Goal: Book appointment/travel/reservation

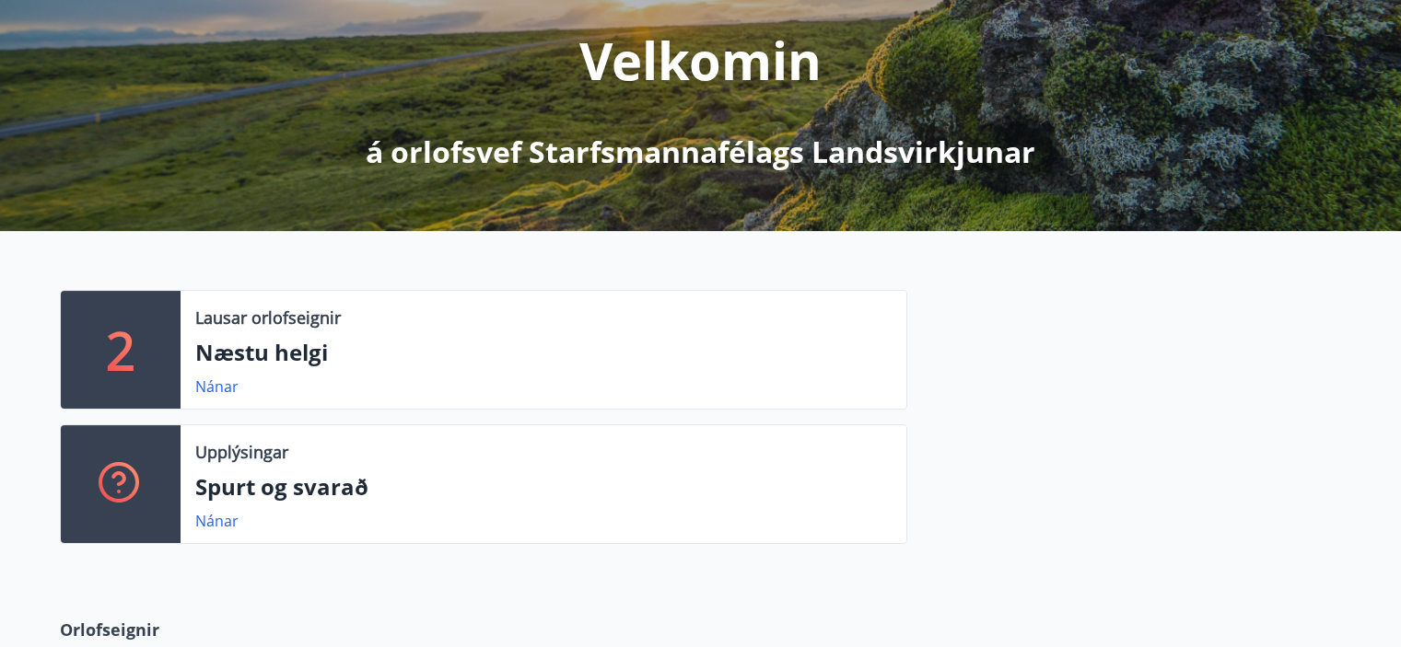
scroll to position [232, 0]
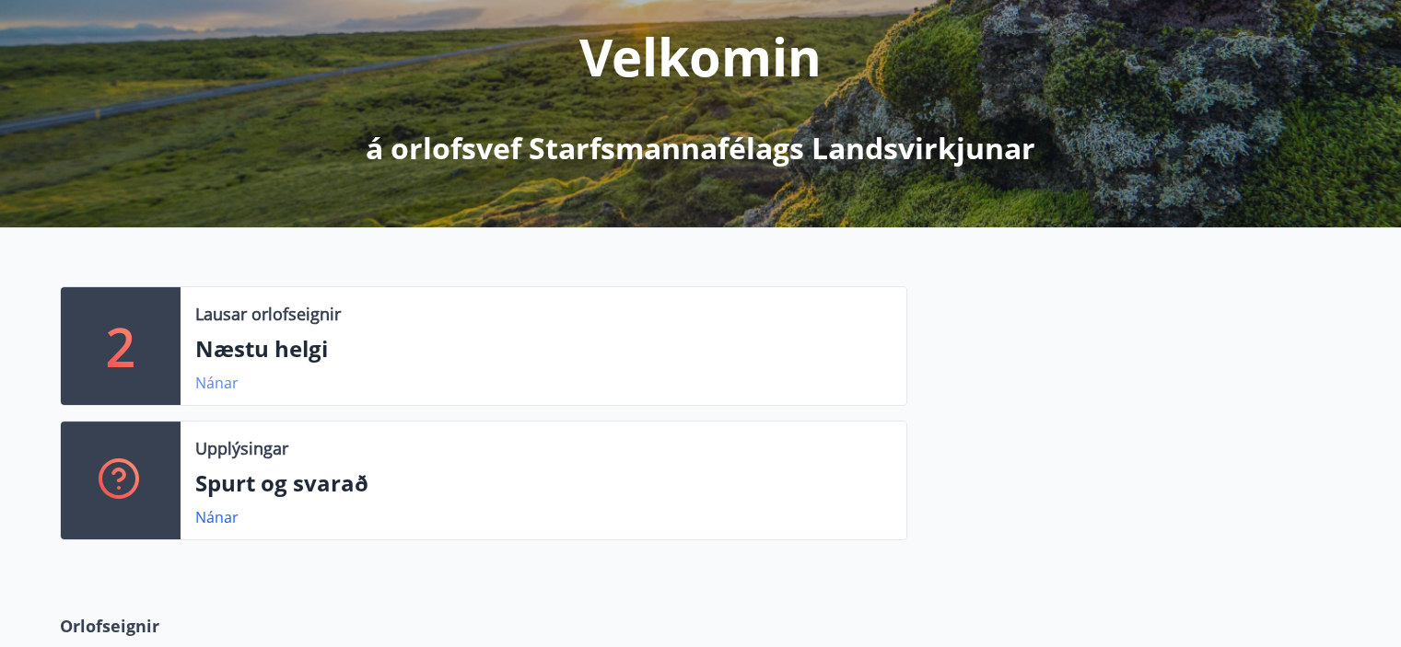
click at [211, 385] on link "Nánar" at bounding box center [216, 383] width 43 height 20
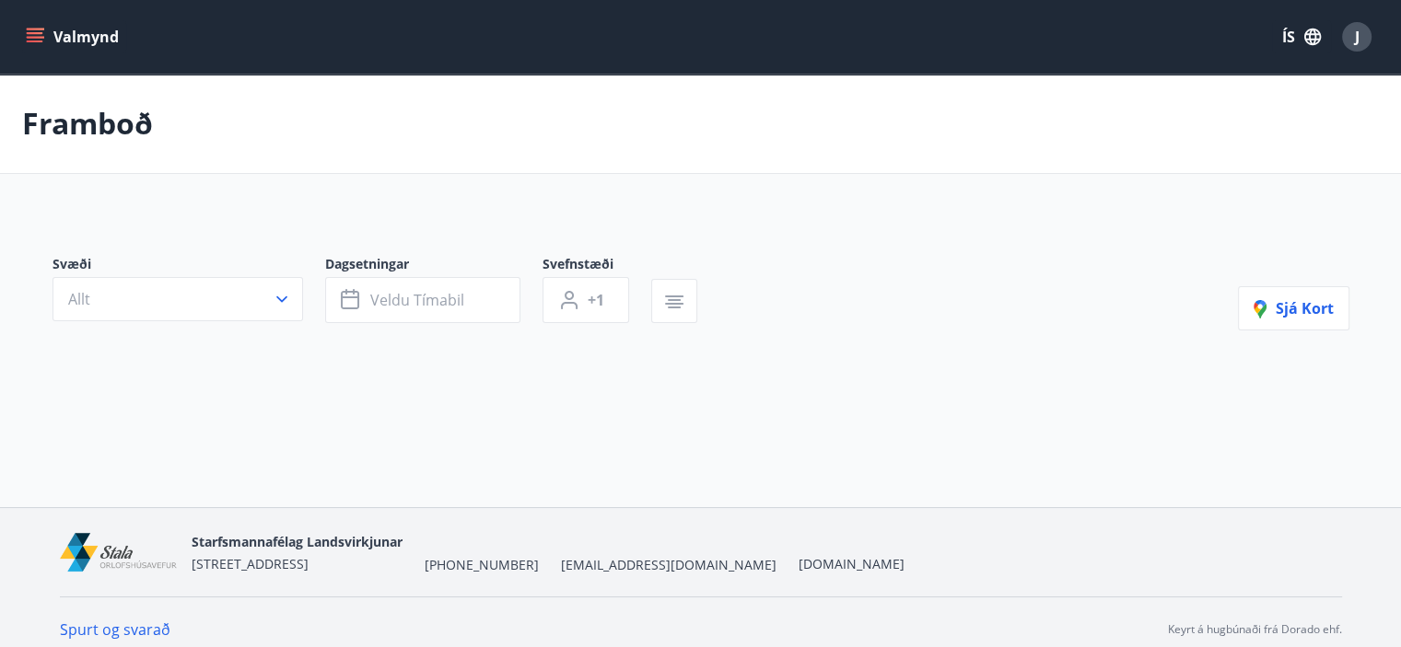
type input "*"
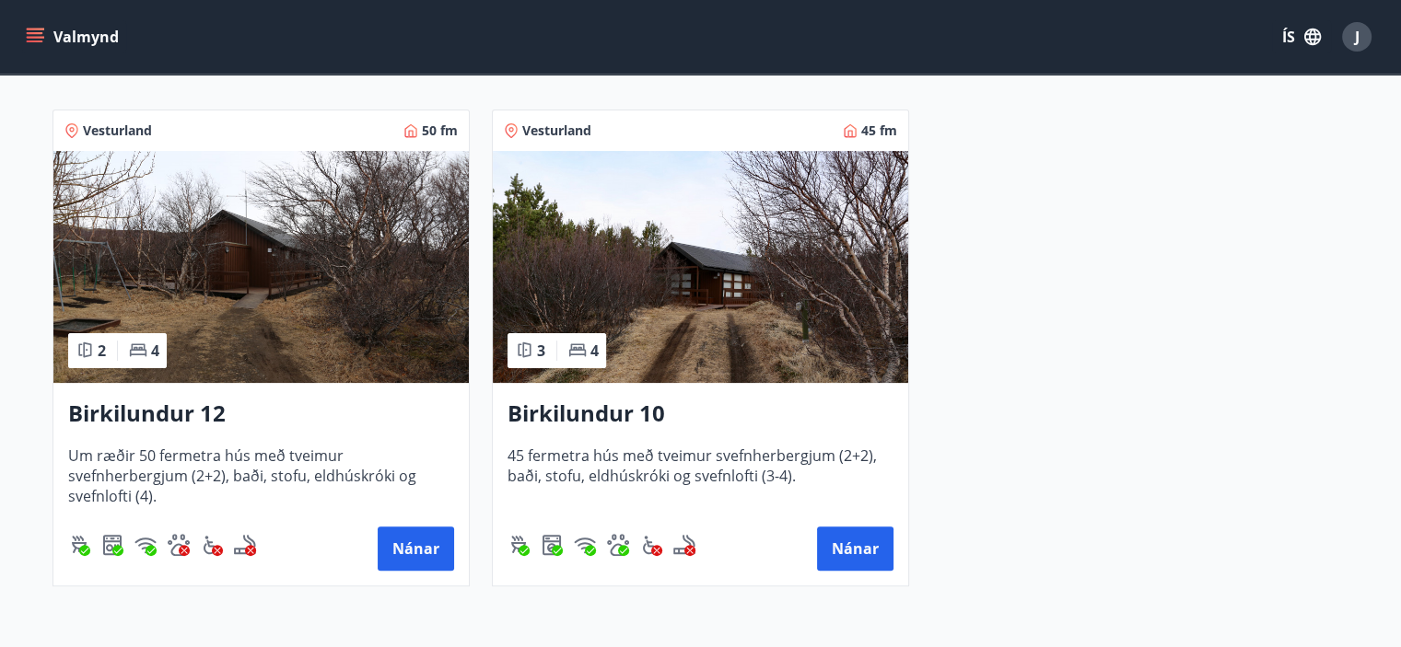
scroll to position [359, 0]
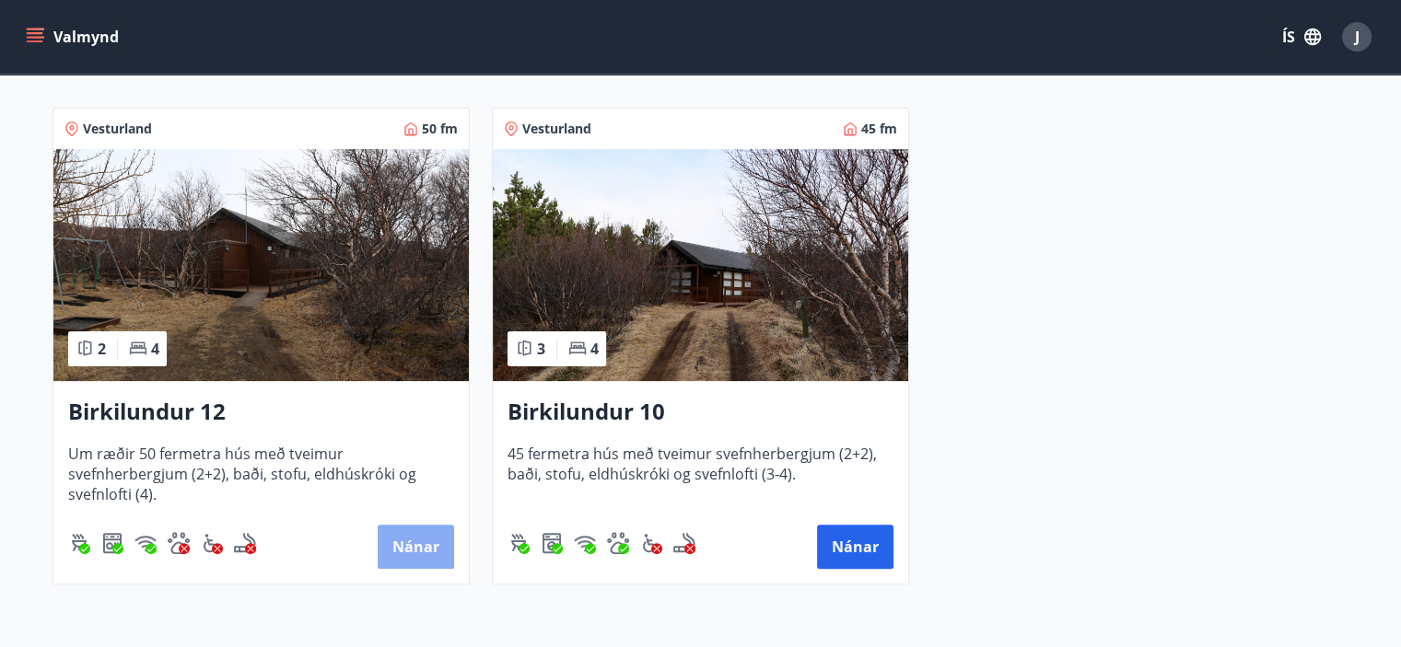
click at [416, 541] on button "Nánar" at bounding box center [416, 547] width 76 height 44
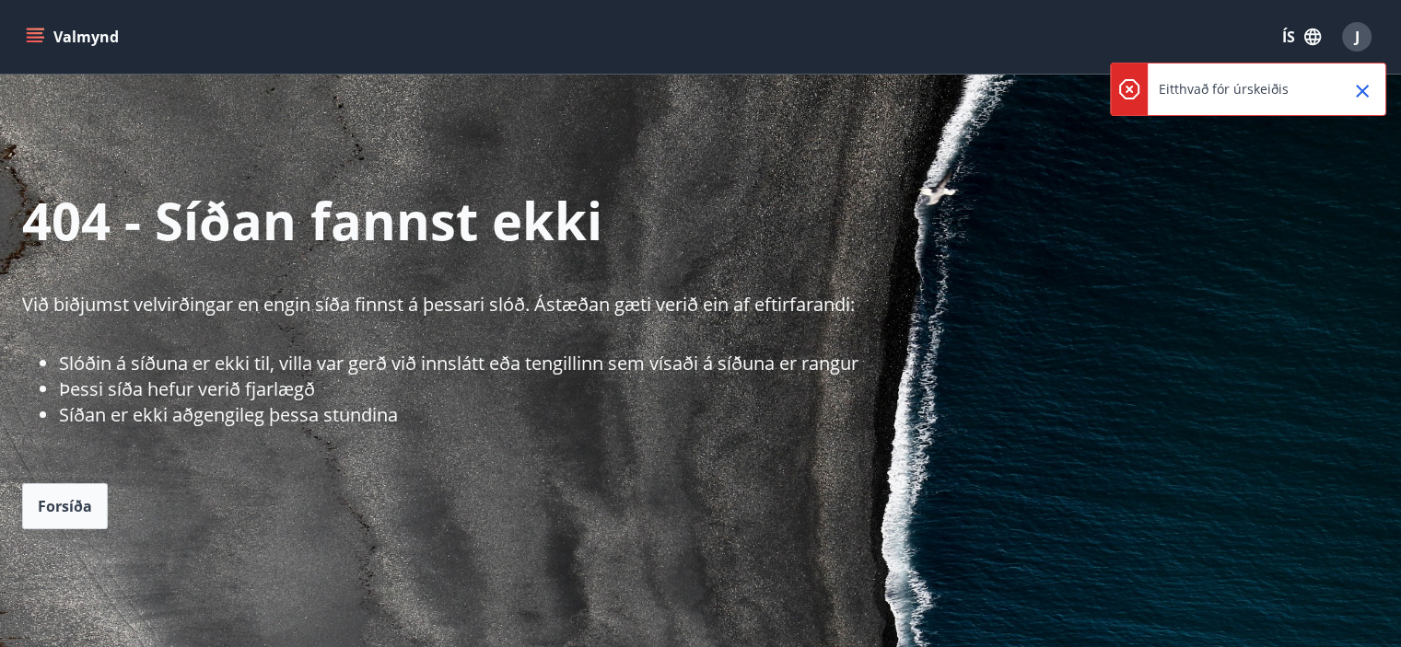
click at [37, 32] on icon "menu" at bounding box center [35, 33] width 17 height 2
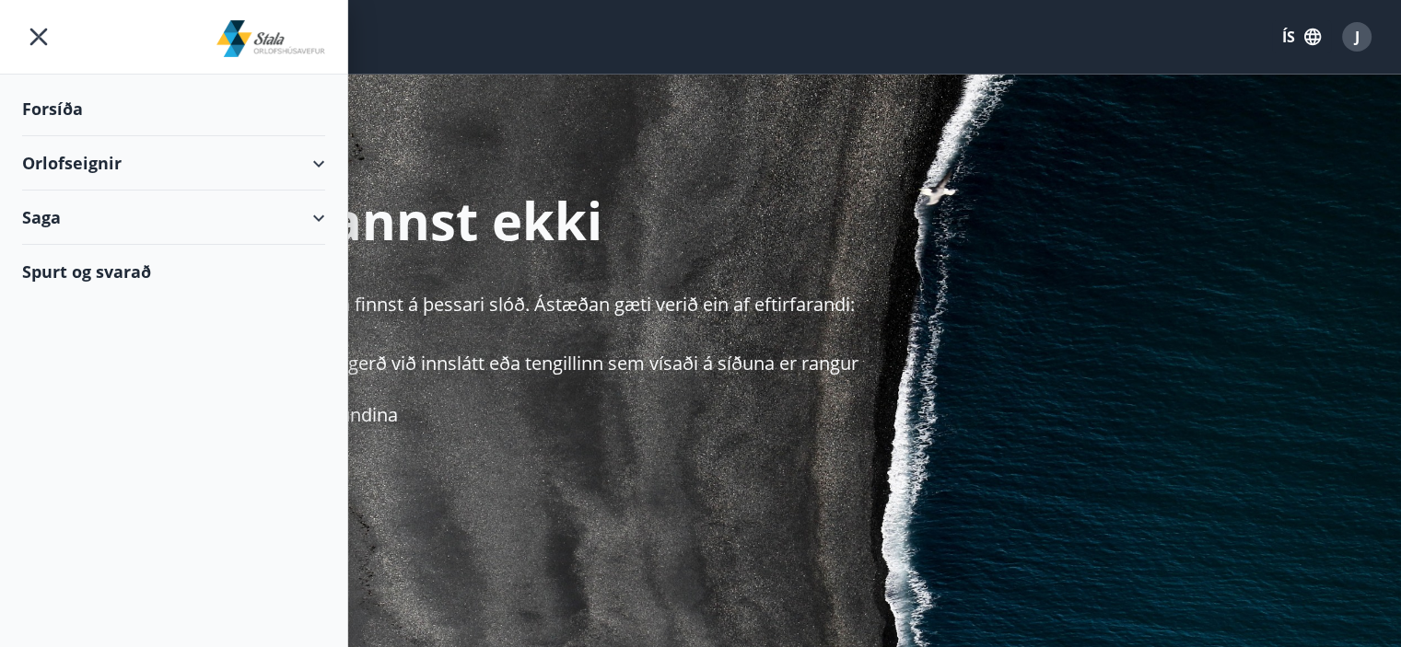
click at [55, 159] on div "Orlofseignir" at bounding box center [173, 163] width 303 height 54
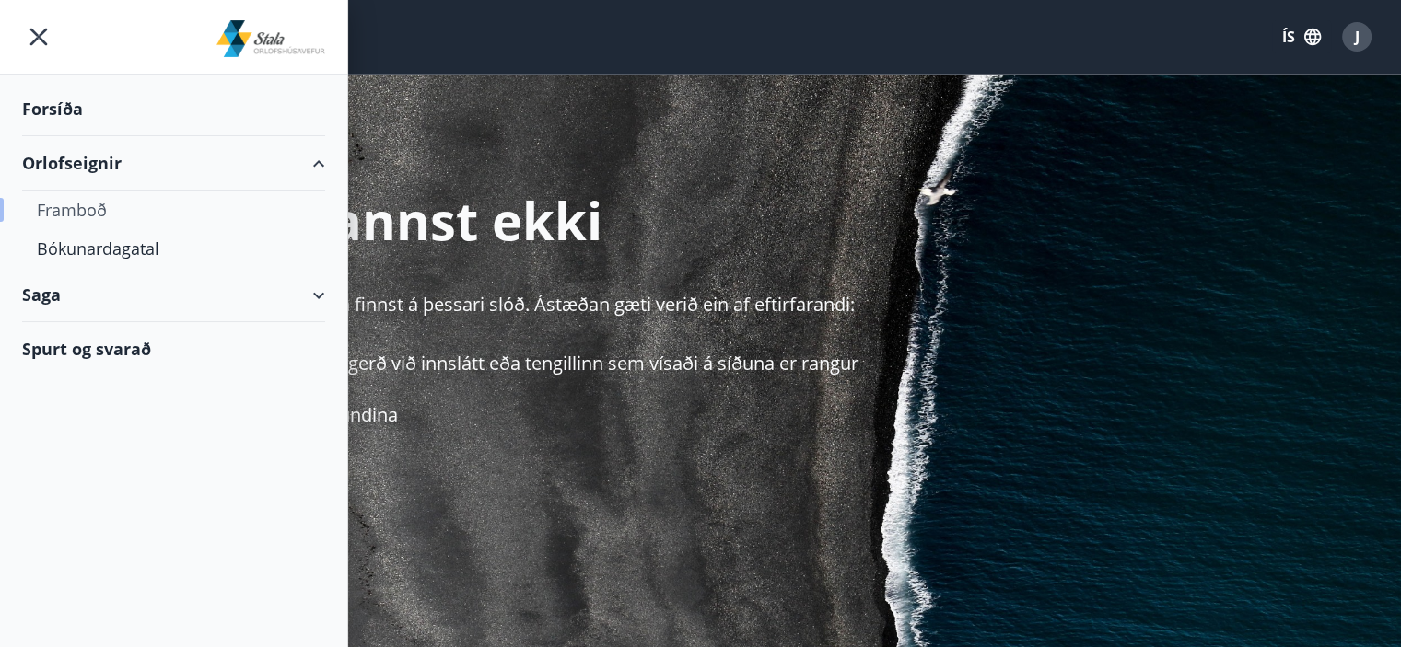
click at [73, 212] on div "Framboð" at bounding box center [173, 210] width 273 height 39
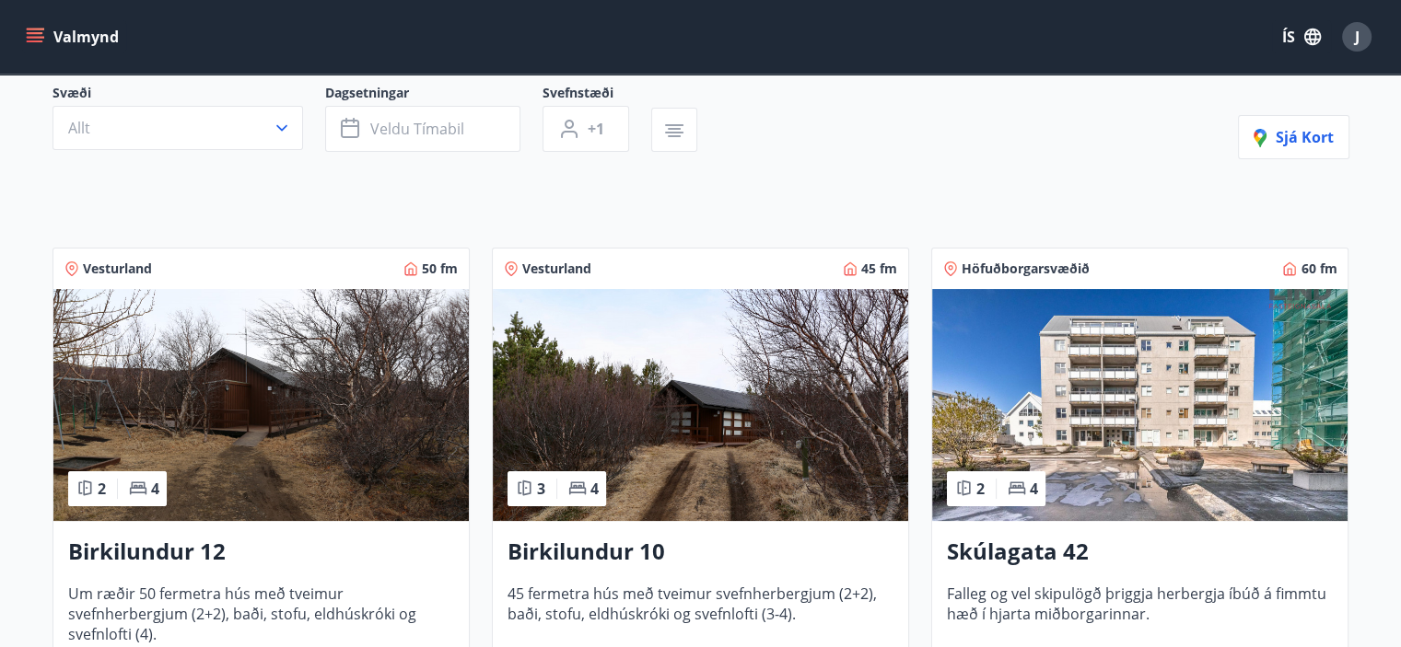
scroll to position [177, 0]
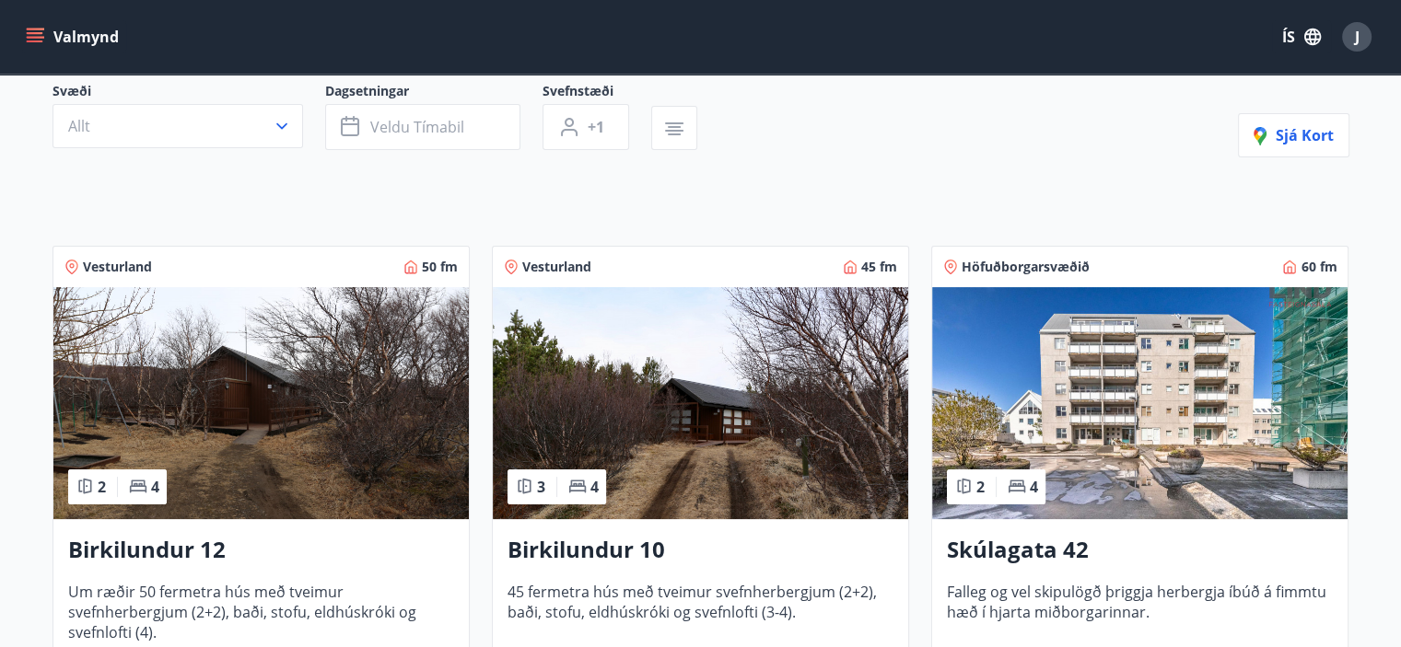
click at [246, 385] on img at bounding box center [260, 403] width 415 height 232
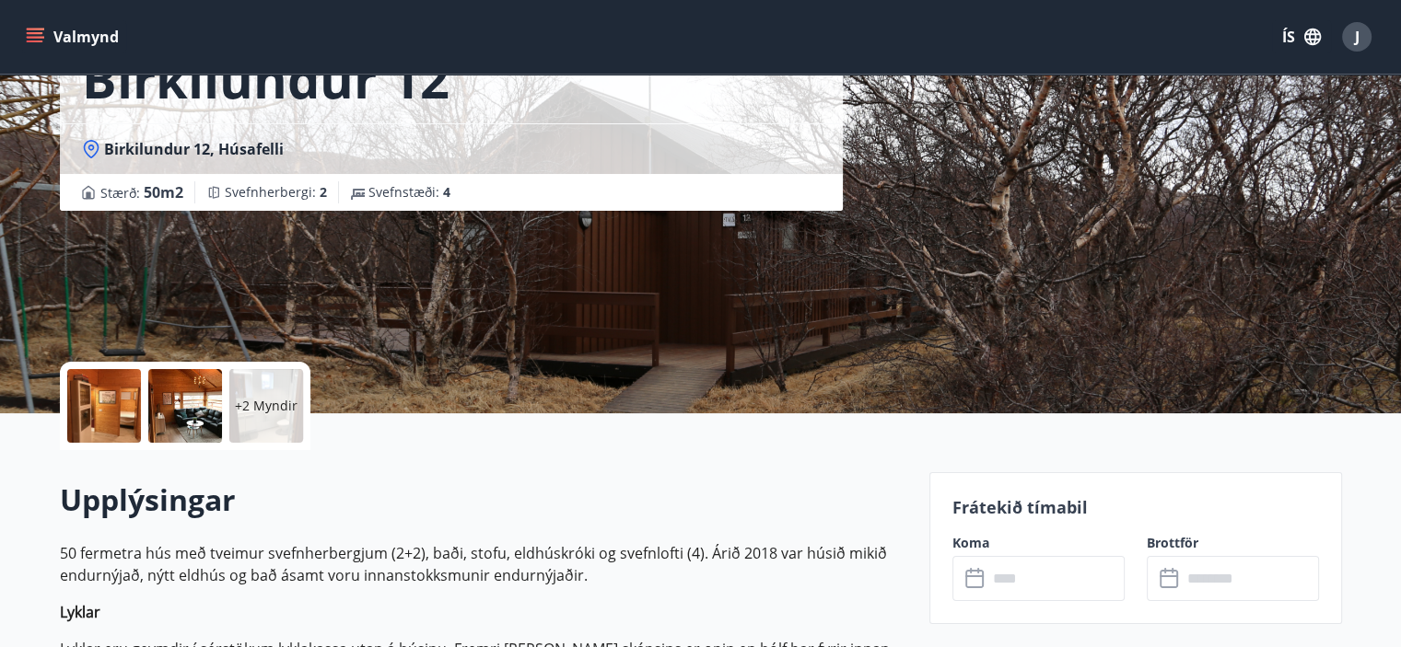
scroll to position [163, 0]
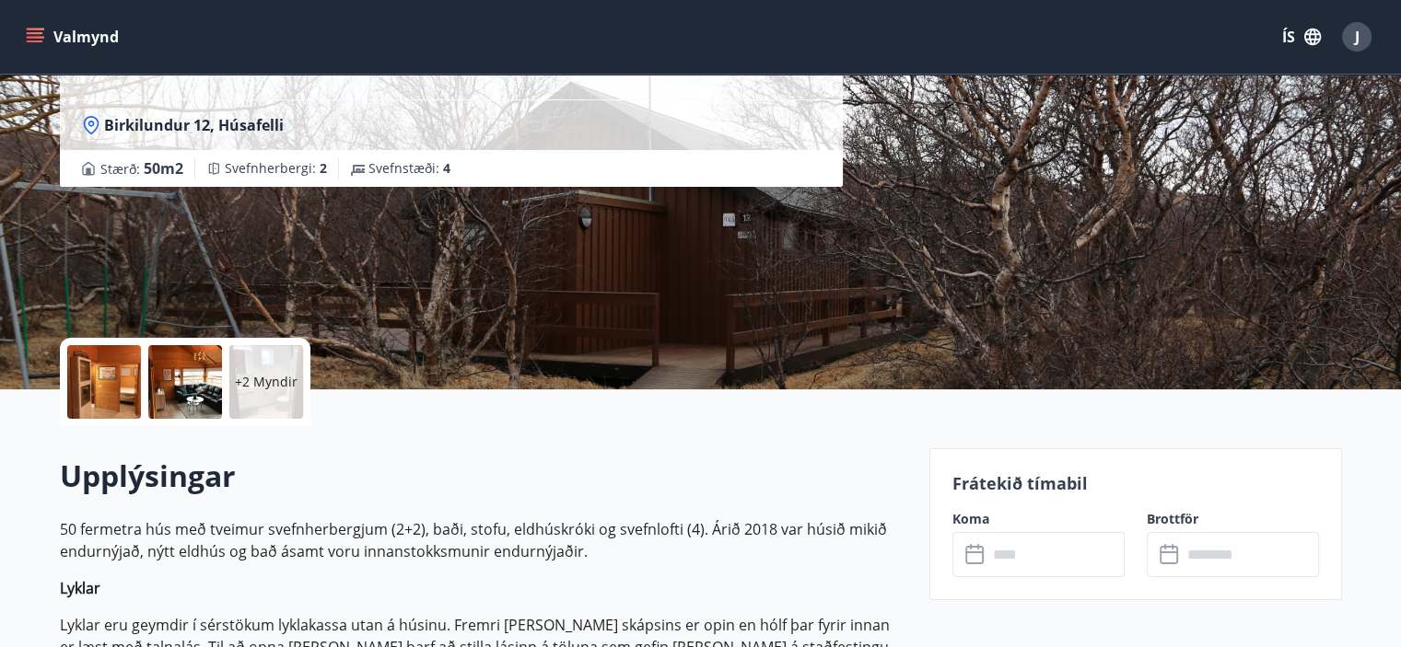
click at [974, 554] on icon at bounding box center [976, 555] width 22 height 22
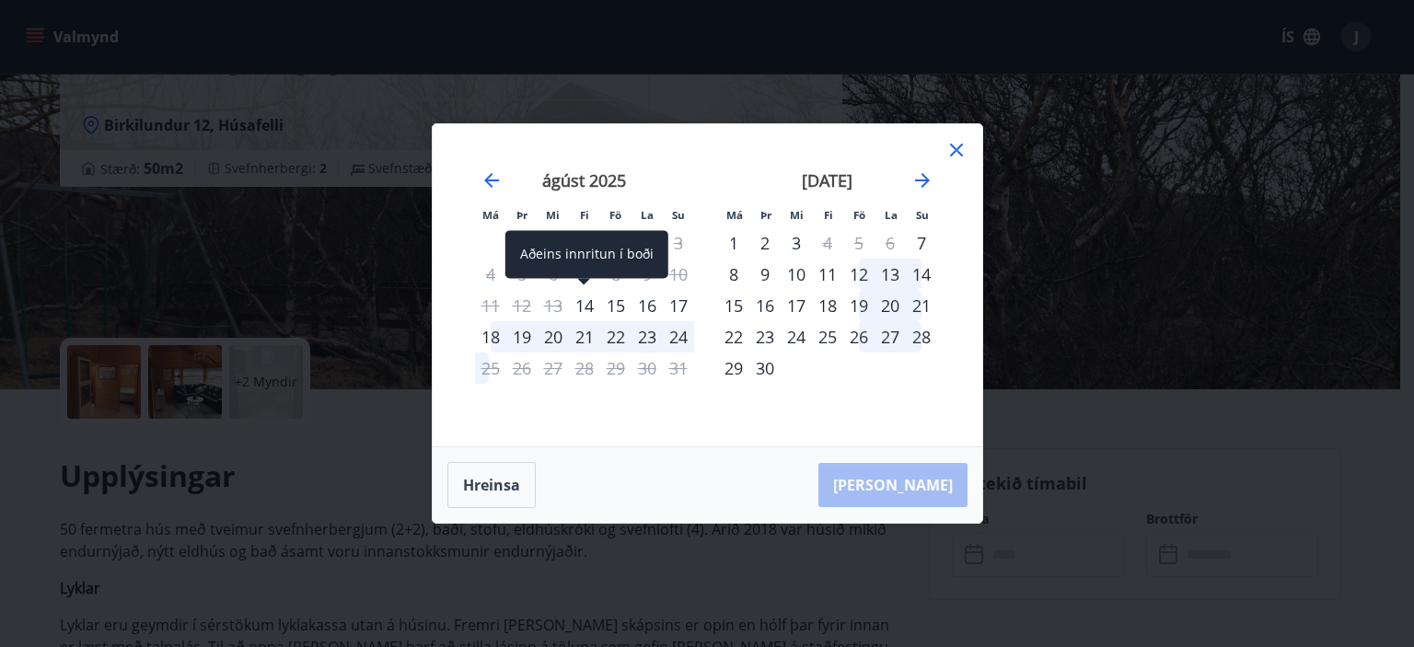
click at [587, 306] on div "14" at bounding box center [584, 305] width 31 height 31
click at [589, 307] on div "14" at bounding box center [584, 305] width 31 height 31
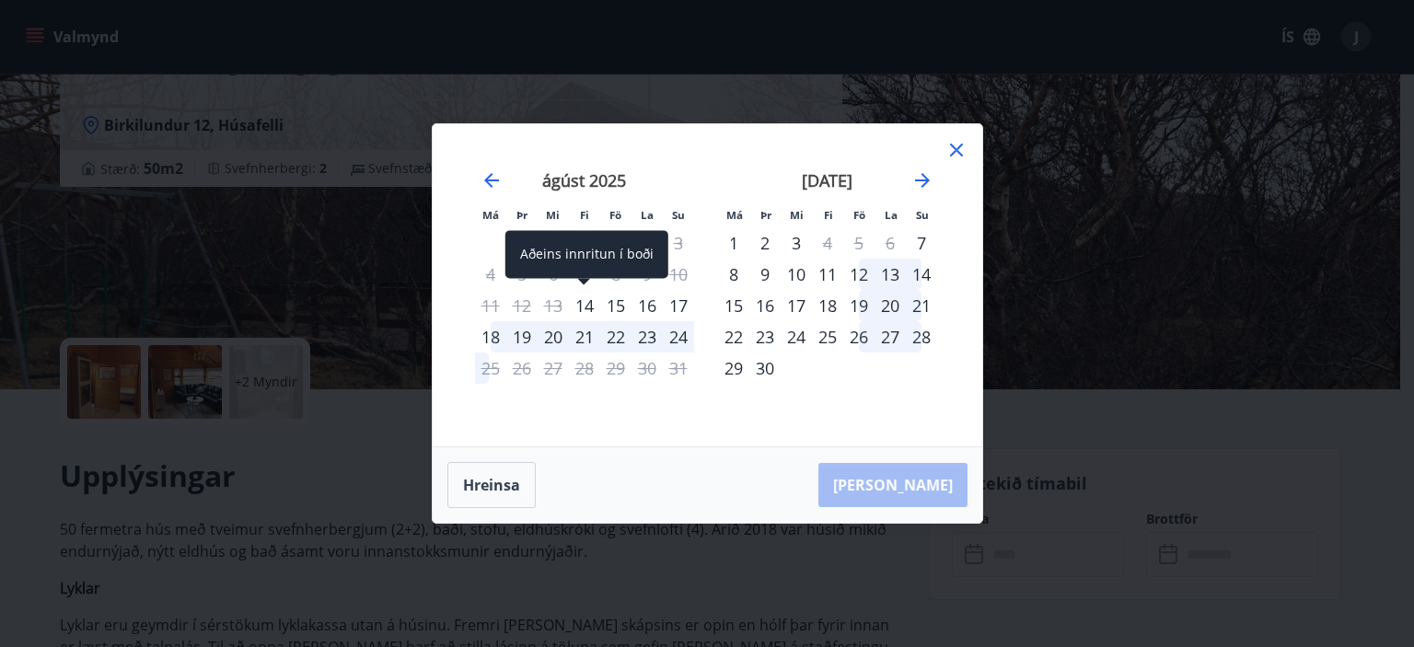
click at [586, 305] on div "14" at bounding box center [584, 305] width 31 height 31
click at [615, 303] on div "15" at bounding box center [615, 305] width 31 height 31
click at [583, 303] on div "14" at bounding box center [584, 305] width 31 height 31
click at [590, 307] on div "14" at bounding box center [584, 305] width 31 height 31
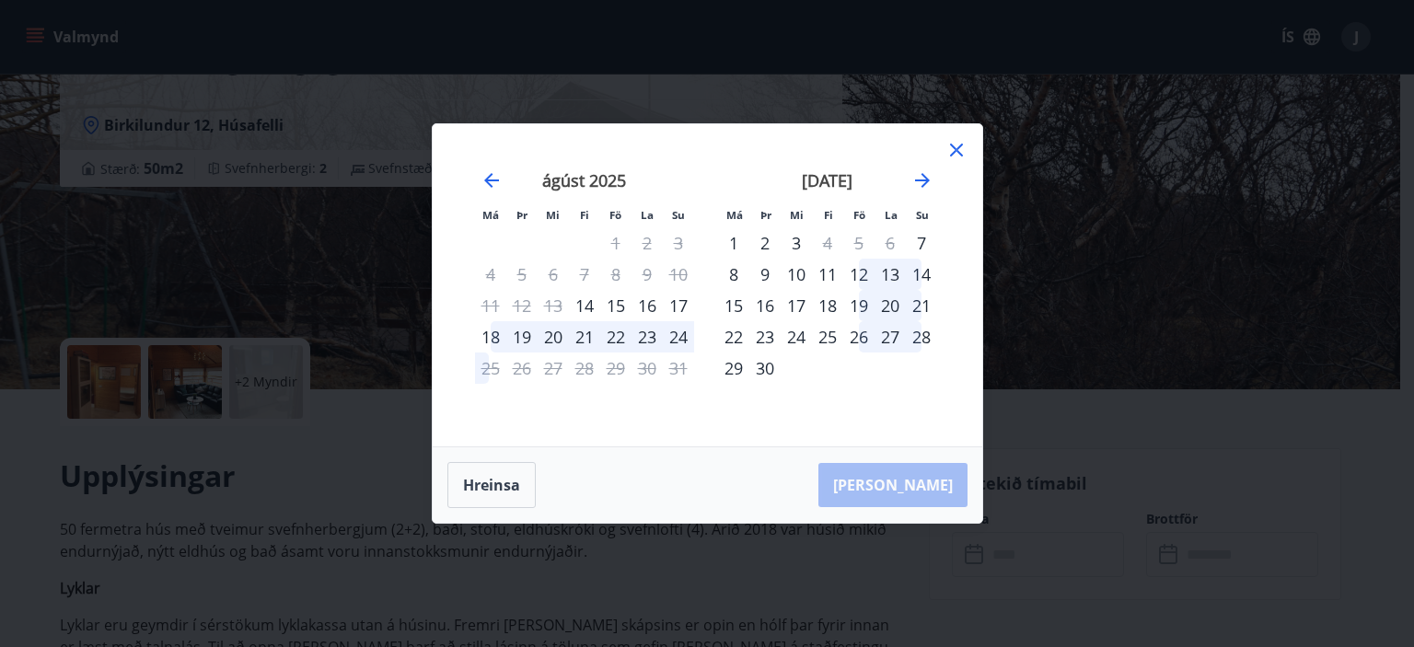
click at [618, 302] on div "15" at bounding box center [615, 305] width 31 height 31
click at [643, 308] on div "16" at bounding box center [647, 305] width 31 height 31
click at [498, 481] on button "Hreinsa" at bounding box center [492, 485] width 88 height 46
click at [587, 305] on div "14" at bounding box center [584, 305] width 31 height 31
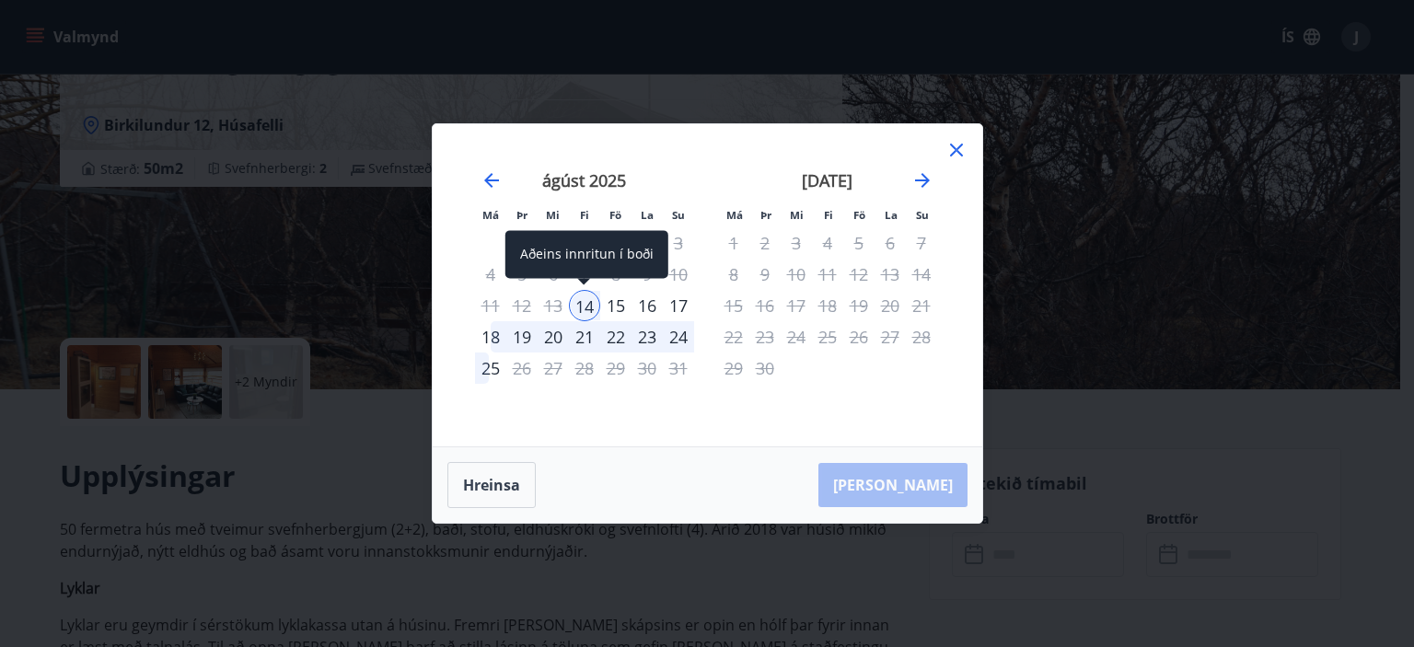
click at [587, 305] on div "14" at bounding box center [584, 305] width 31 height 31
click at [586, 304] on div "14" at bounding box center [584, 305] width 31 height 31
click at [957, 152] on icon at bounding box center [956, 150] width 13 height 13
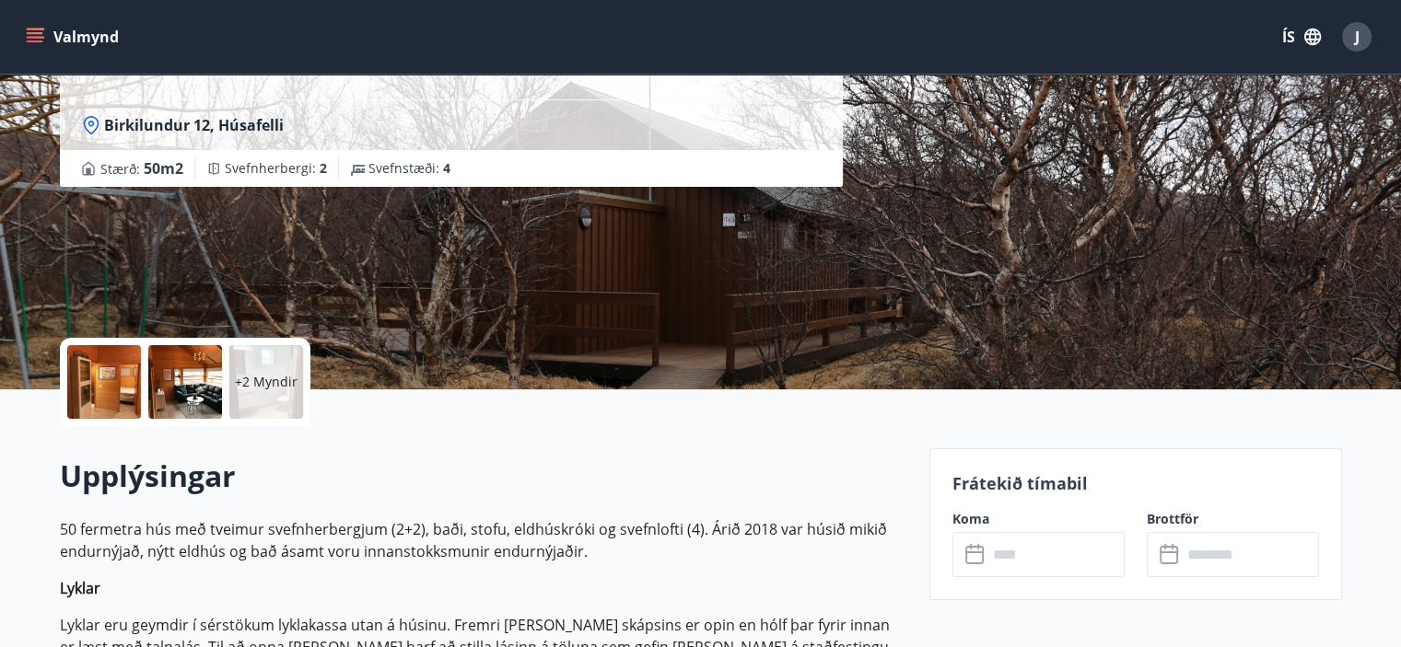
click at [980, 552] on icon at bounding box center [974, 553] width 18 height 2
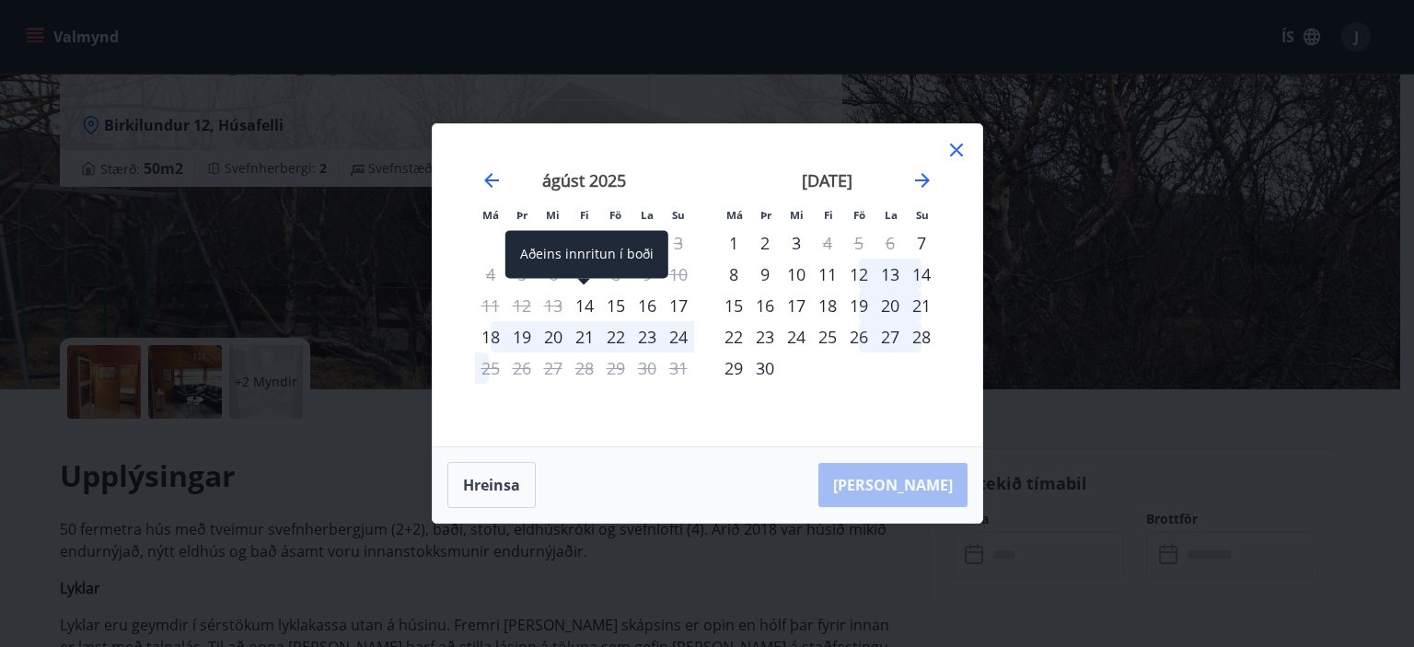
click at [593, 301] on div "14" at bounding box center [584, 305] width 31 height 31
click at [963, 153] on icon at bounding box center [957, 150] width 22 height 22
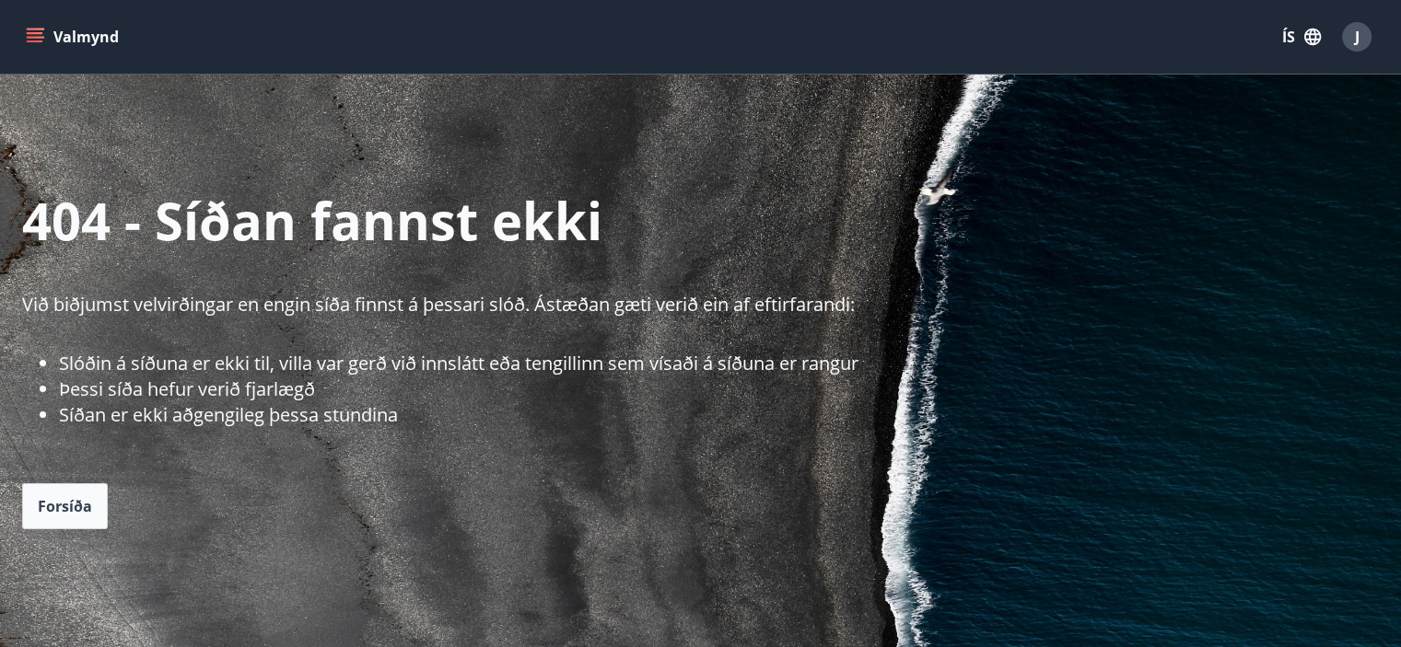
click at [37, 35] on icon "menu" at bounding box center [35, 37] width 18 height 18
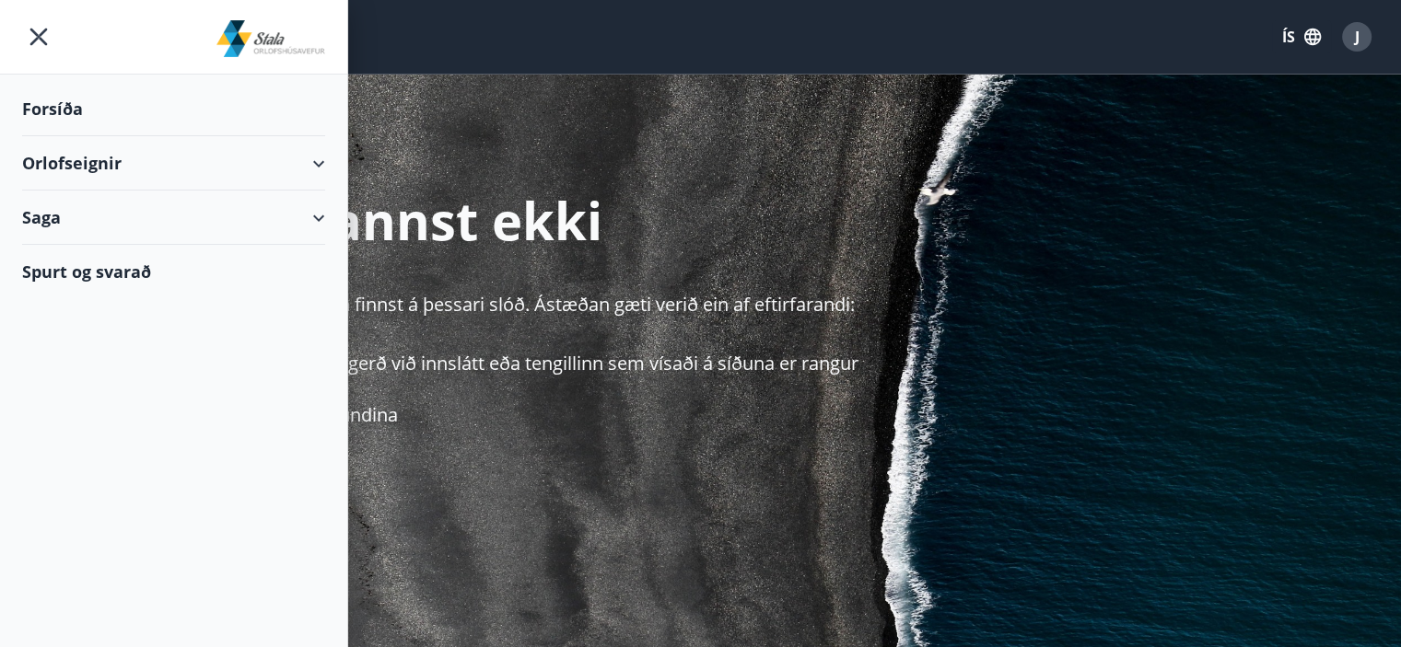
click at [55, 160] on div "Orlofseignir" at bounding box center [173, 163] width 303 height 54
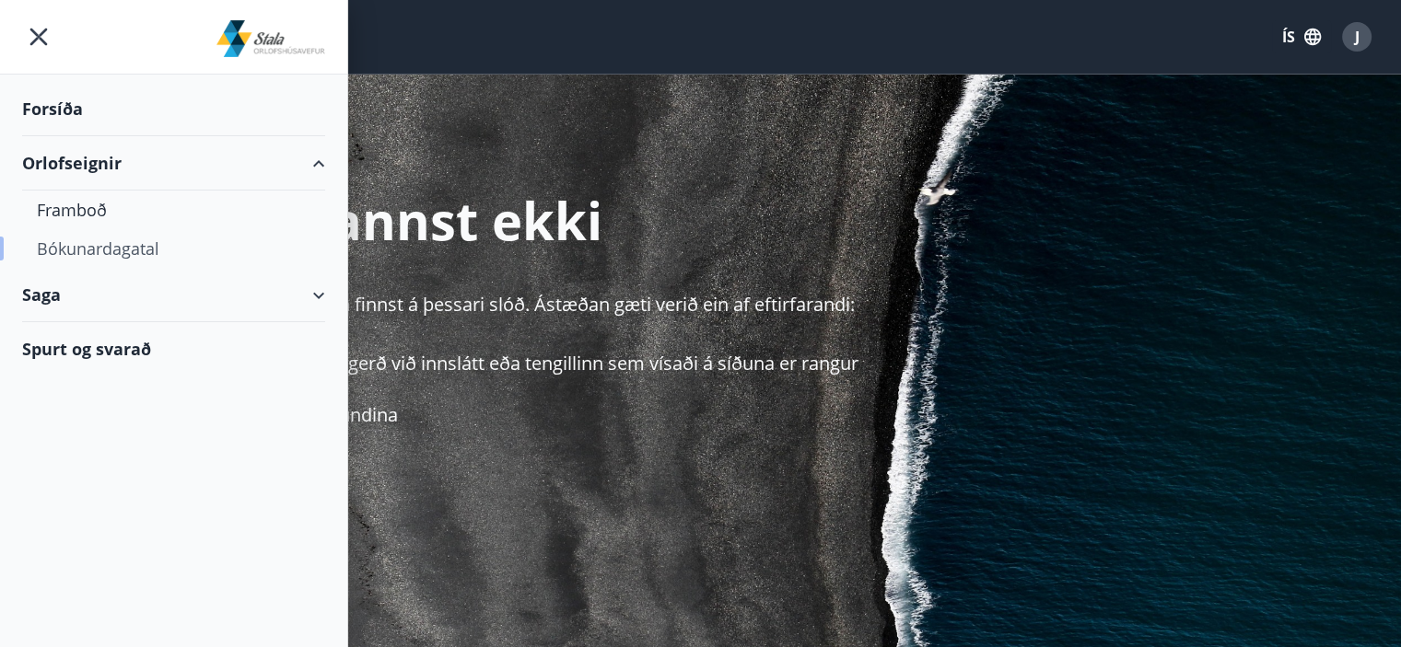
click at [73, 246] on div "Bókunardagatal" at bounding box center [173, 248] width 273 height 39
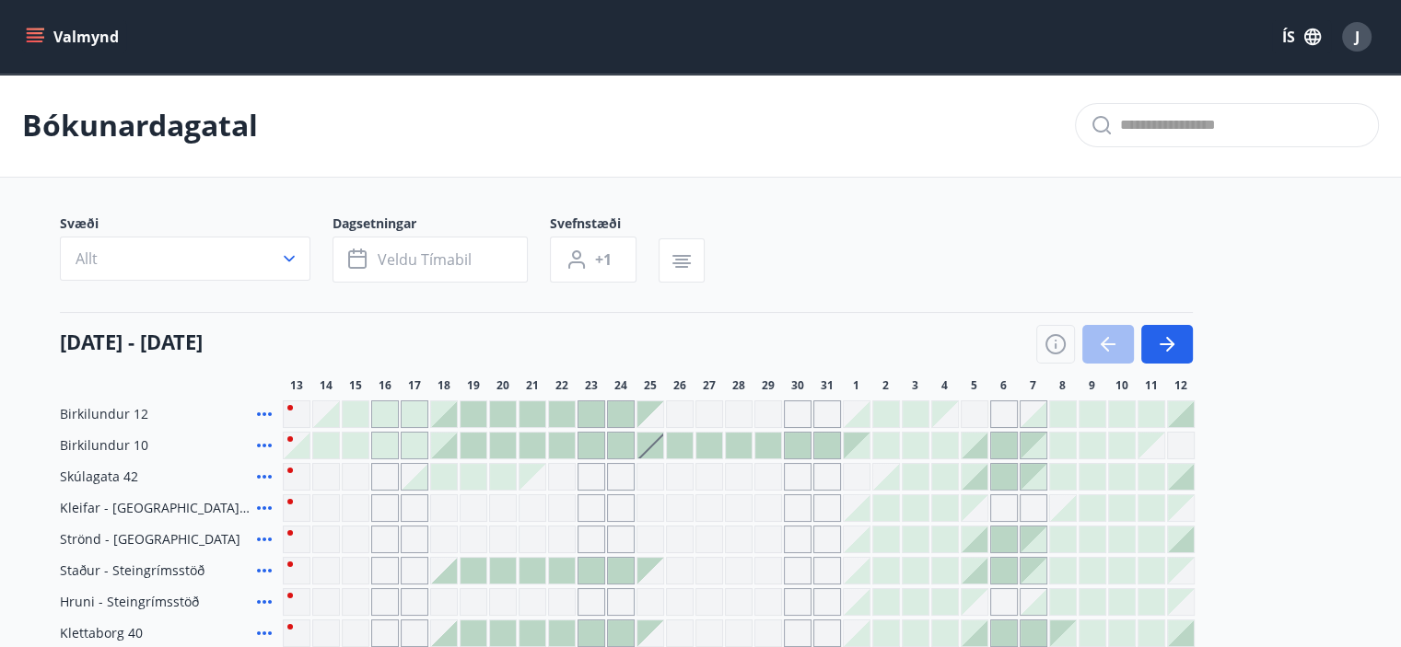
click at [332, 422] on div at bounding box center [326, 414] width 26 height 26
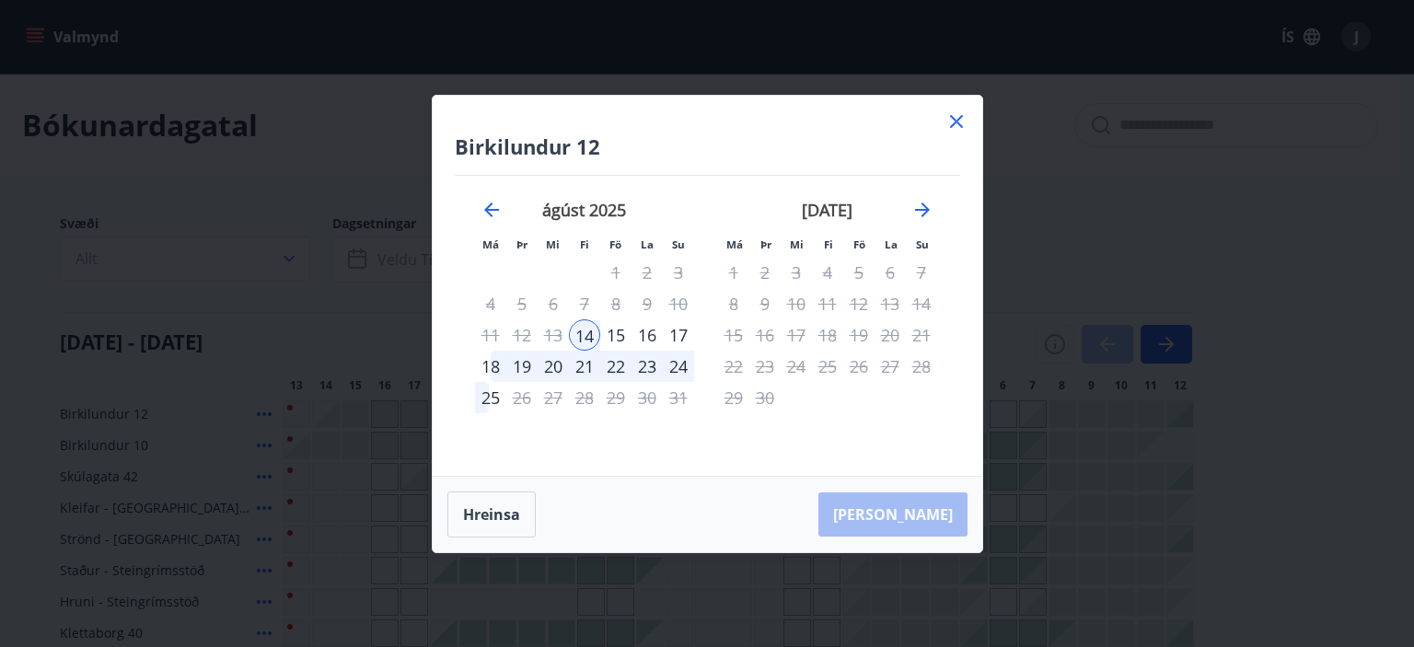
click at [491, 366] on div "18" at bounding box center [490, 366] width 31 height 31
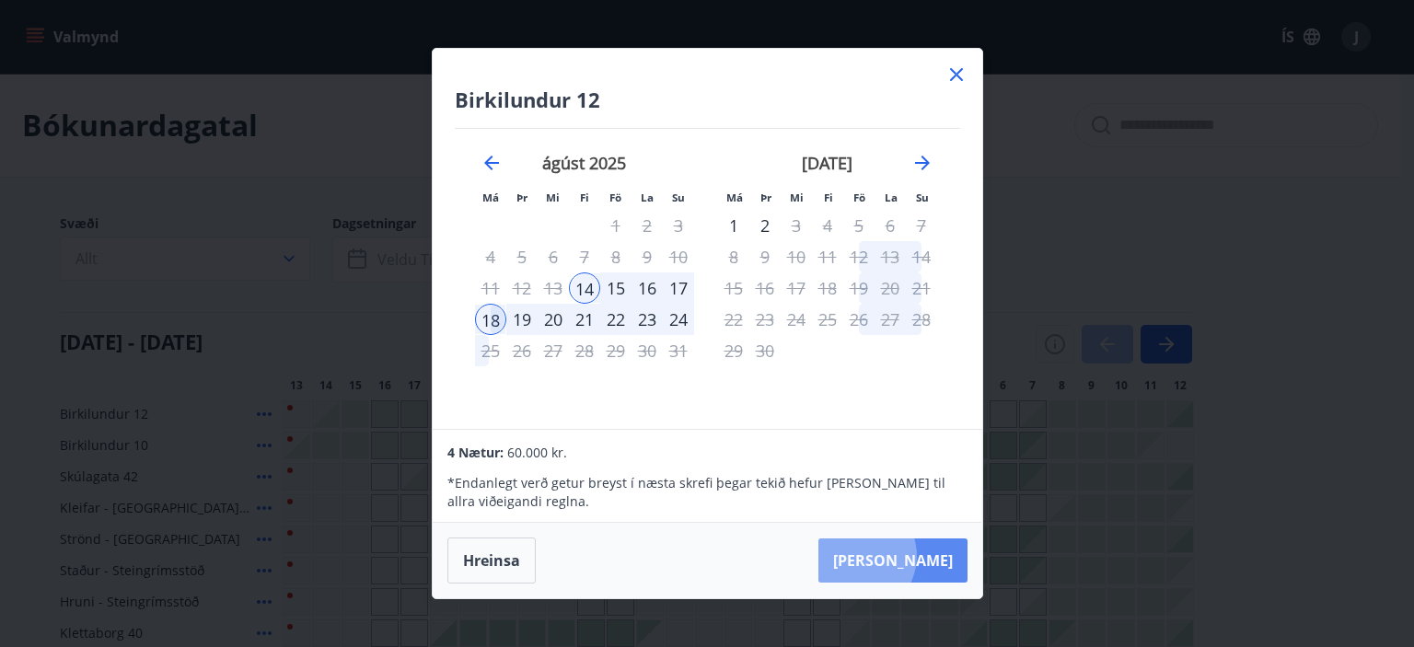
click at [913, 556] on button "[PERSON_NAME]" at bounding box center [893, 561] width 149 height 44
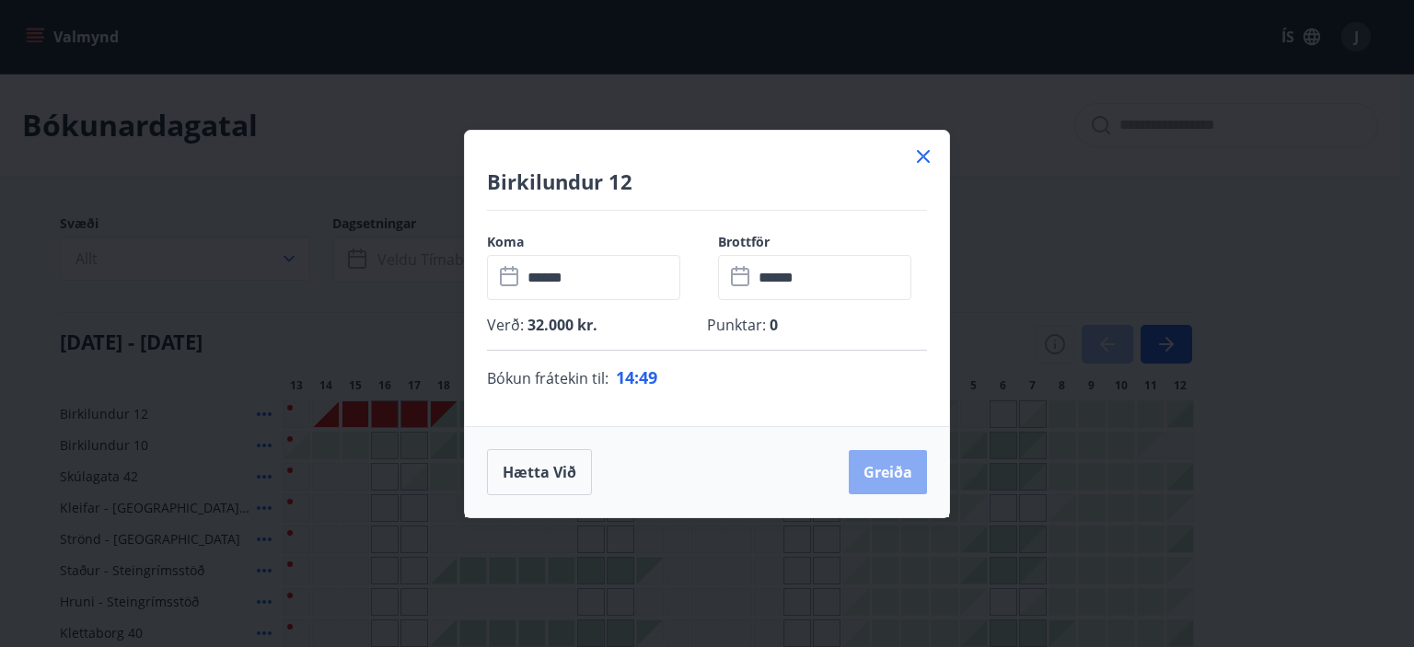
click at [879, 469] on button "Greiða" at bounding box center [888, 472] width 78 height 44
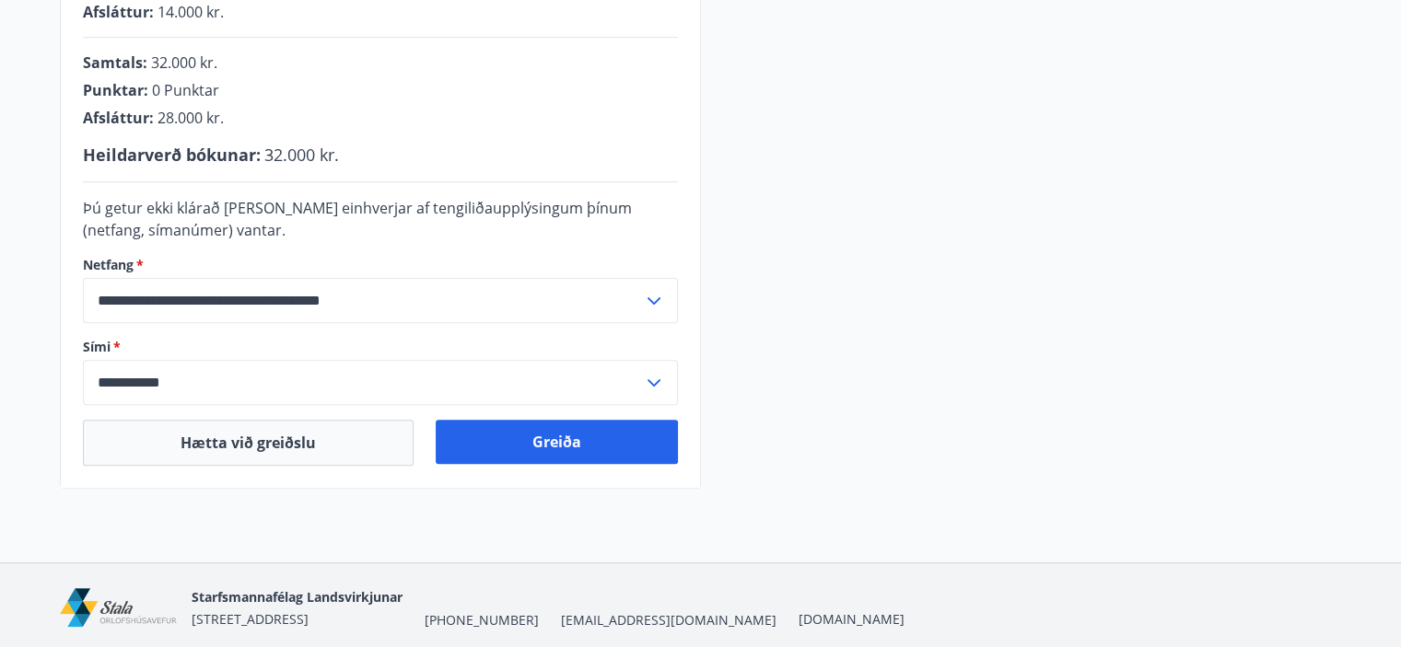
scroll to position [562, 0]
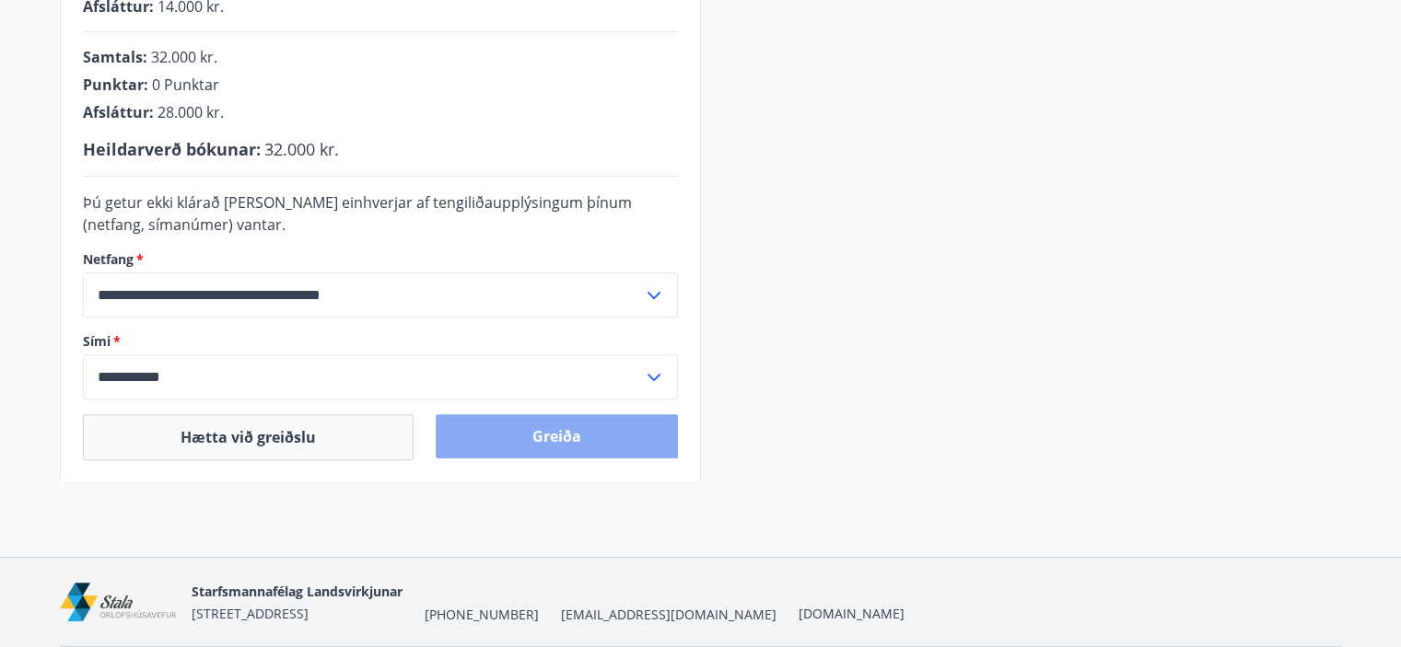
click at [600, 435] on button "Greiða" at bounding box center [557, 436] width 242 height 44
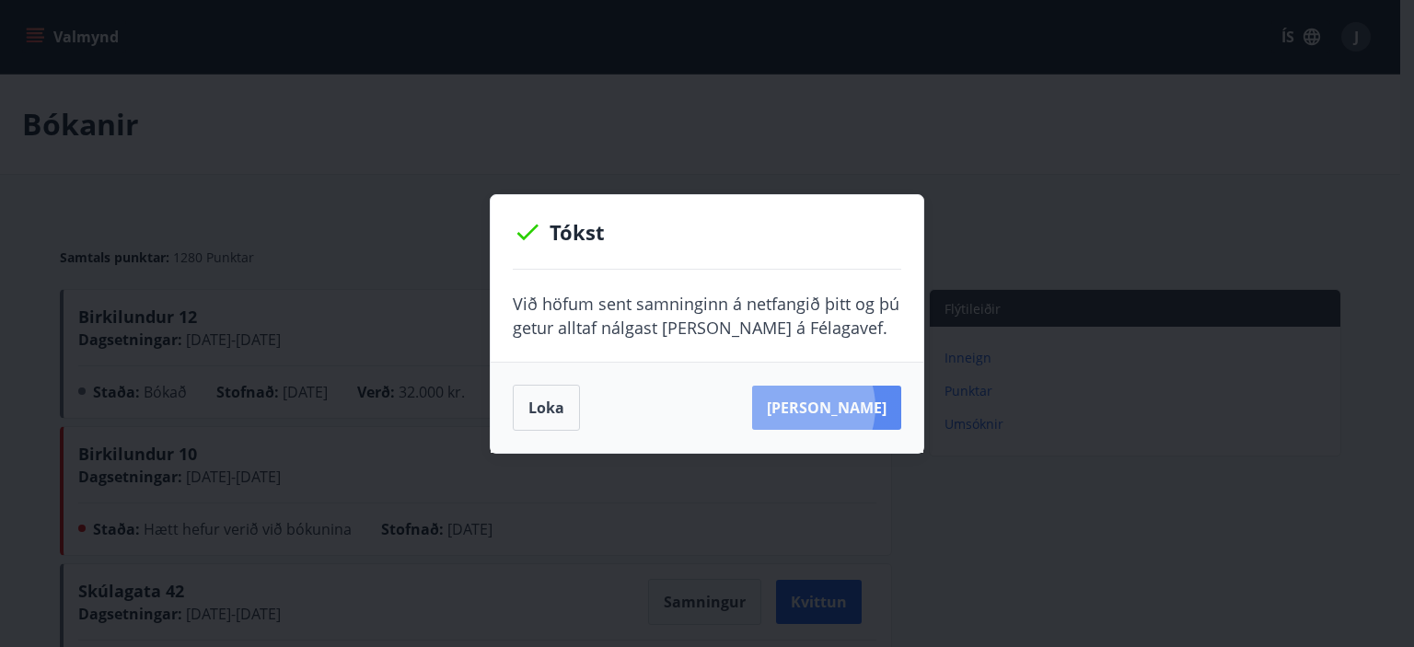
click at [824, 408] on button "[PERSON_NAME]" at bounding box center [826, 408] width 149 height 44
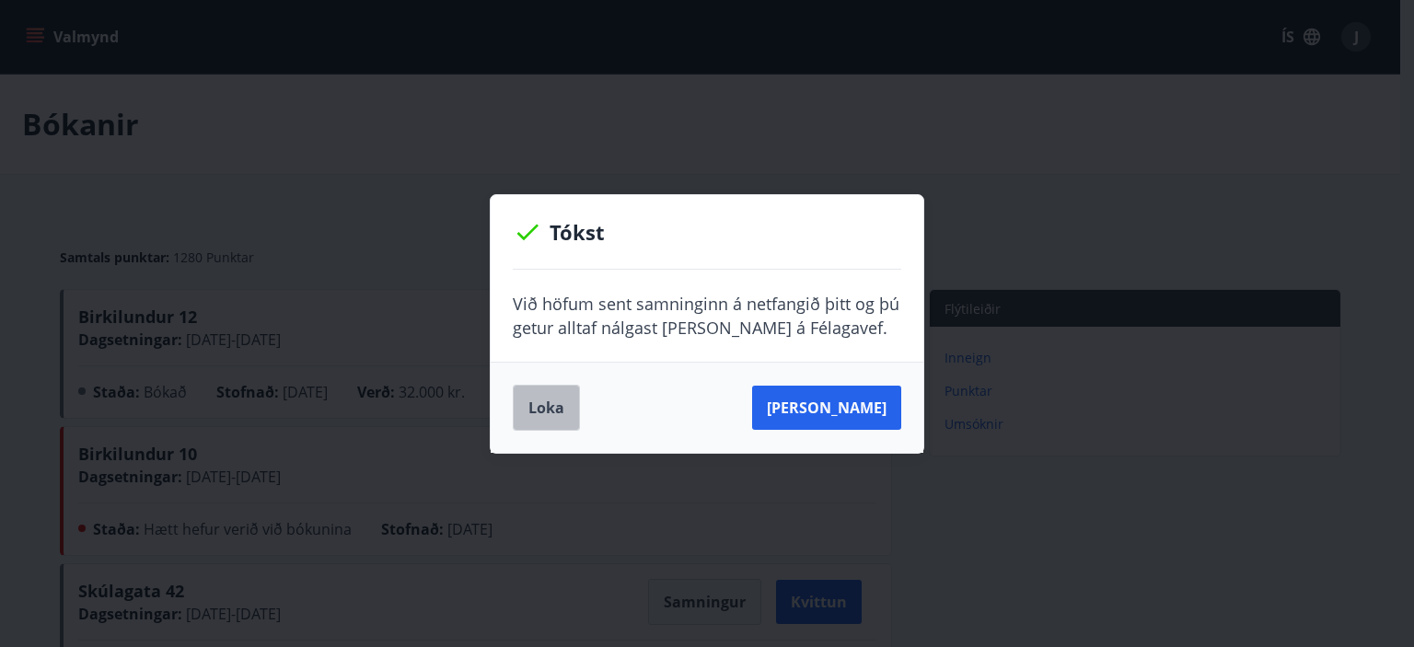
click at [544, 404] on button "Loka" at bounding box center [546, 408] width 67 height 46
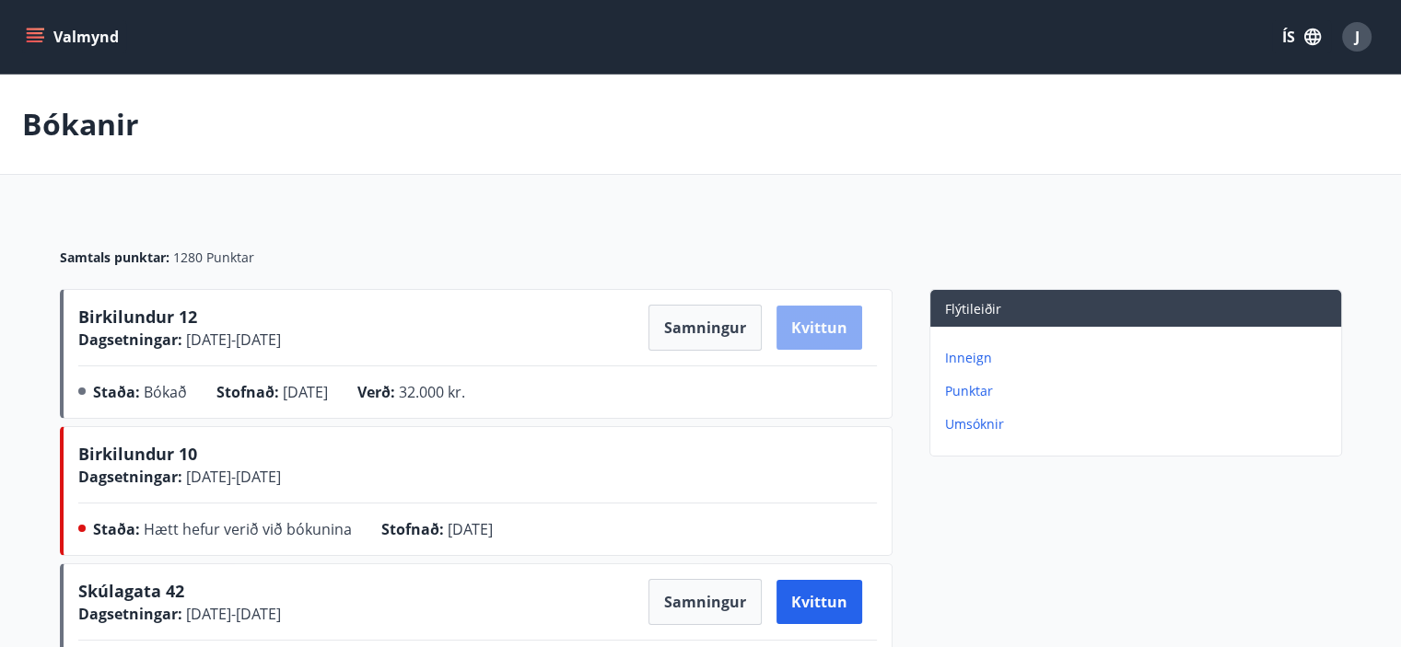
click at [808, 325] on button "Kvittun" at bounding box center [819, 328] width 86 height 44
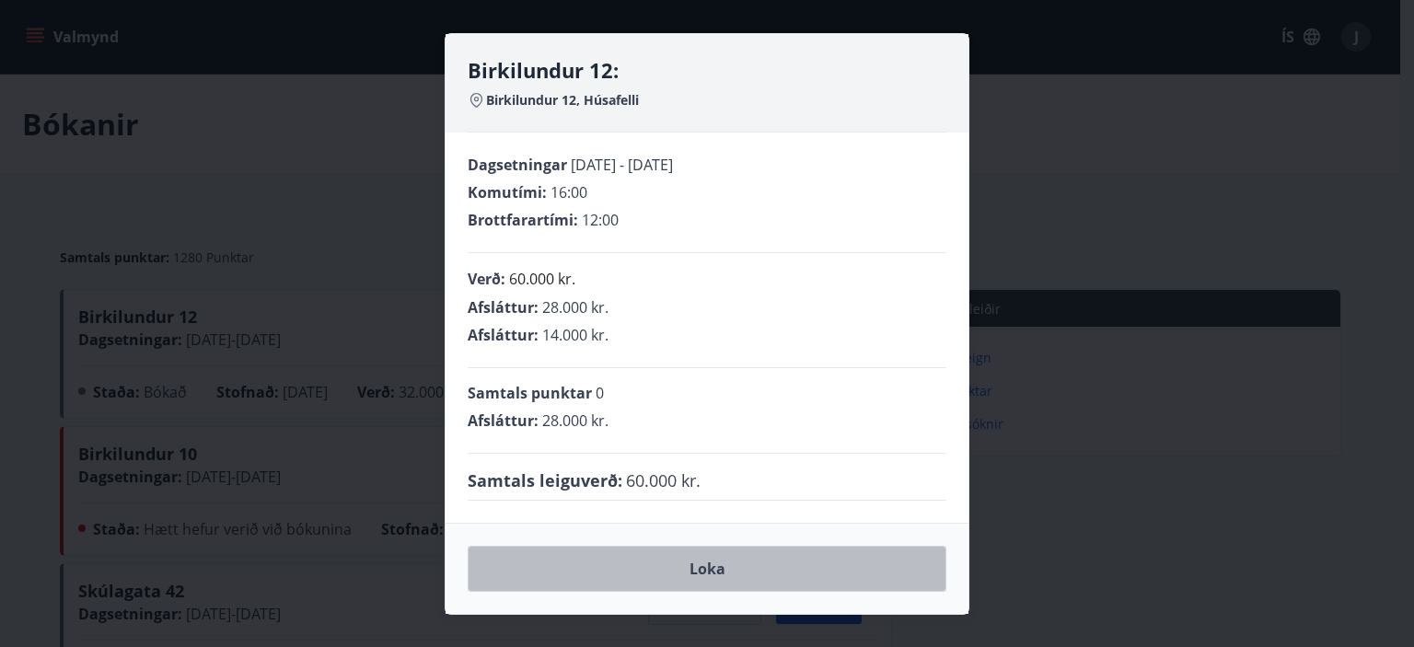
click at [703, 565] on button "Loka" at bounding box center [707, 569] width 479 height 46
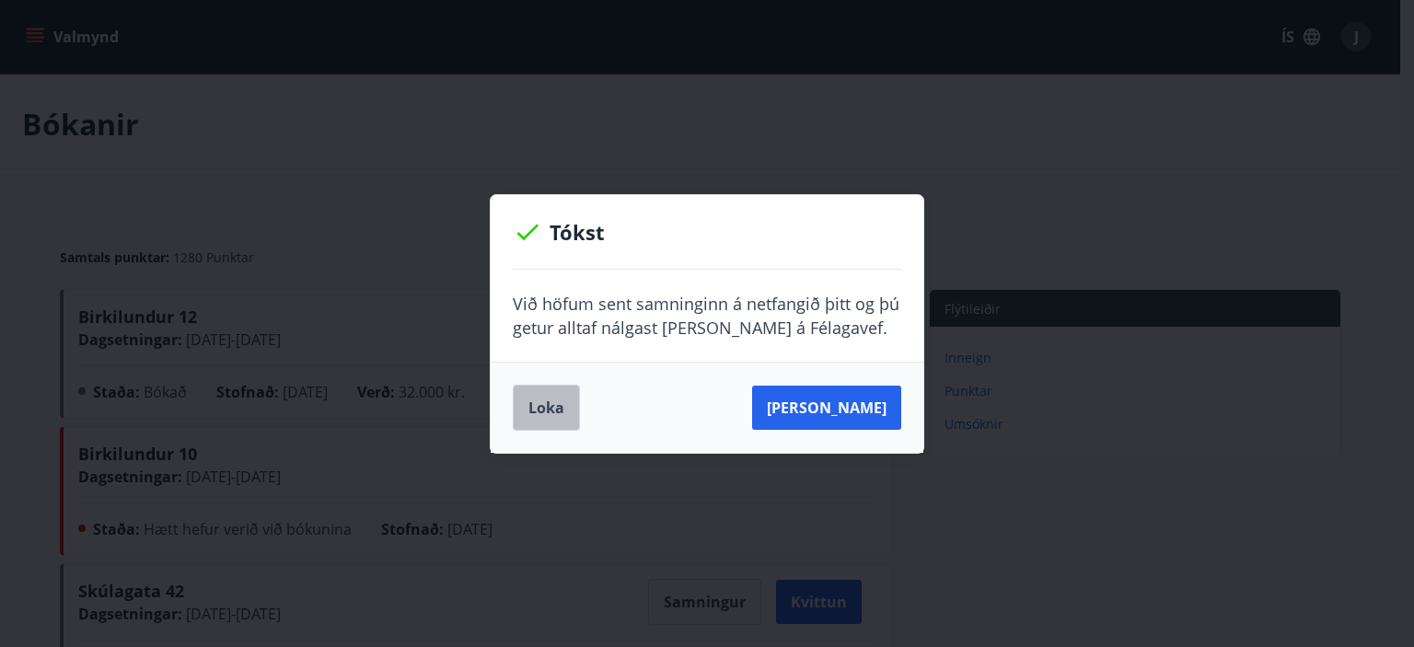
click at [550, 417] on button "Loka" at bounding box center [546, 408] width 67 height 46
